Goal: Register for event/course

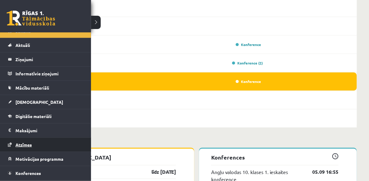
scroll to position [21, 0]
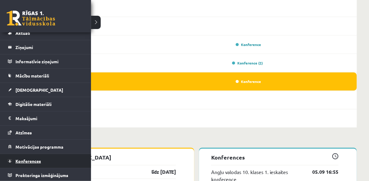
click at [34, 161] on span "Konferences" at bounding box center [27, 161] width 25 height 5
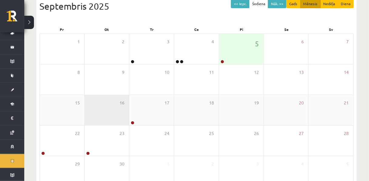
scroll to position [70, 0]
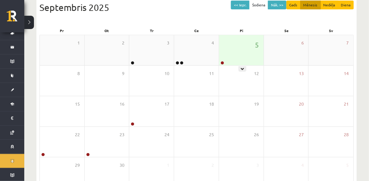
click at [227, 57] on div "5" at bounding box center [241, 50] width 45 height 30
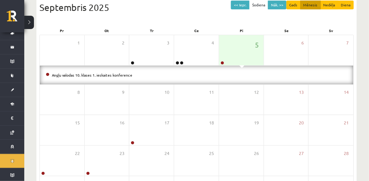
click at [98, 79] on li "Angļu valodas 10. klases 1. ieskaites konference" at bounding box center [196, 75] width 301 height 7
click at [101, 77] on link "Angļu valodas 10. klases 1. ieskaites konference" at bounding box center [92, 75] width 80 height 5
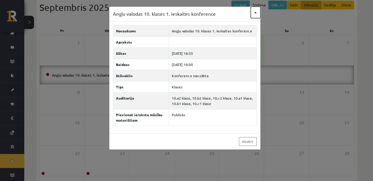
click at [251, 14] on button "×" at bounding box center [255, 13] width 10 height 12
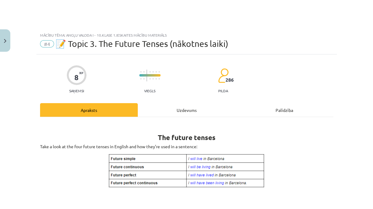
scroll to position [231, 0]
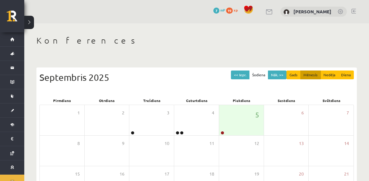
scroll to position [70, 0]
